Goal: Navigation & Orientation: Find specific page/section

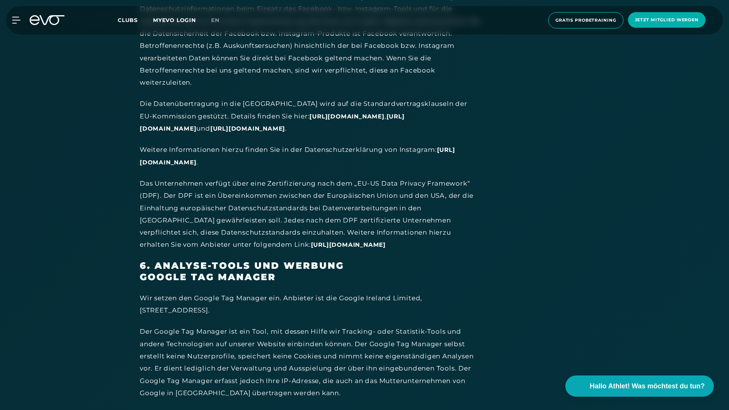
scroll to position [6718, 0]
